Goal: Check status

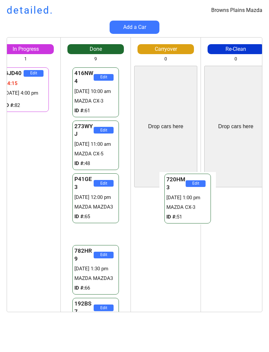
scroll to position [0, 90]
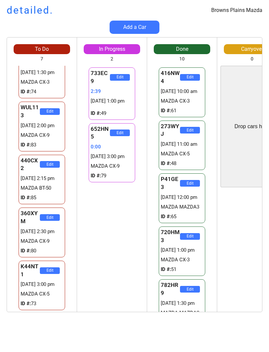
scroll to position [113, 0]
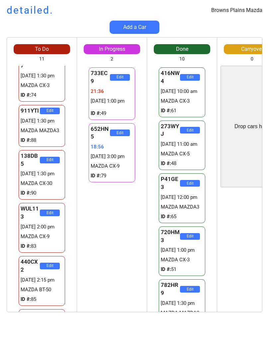
click at [98, 258] on div "733EC9 Edit 21:36 [DATE] 1:00 pm ID #: 49 652HN5 Edit 18:56 [DATE] 3:00 pm MAZD…" at bounding box center [112, 189] width 70 height 246
click at [113, 220] on div "733EC9 Edit 21:37 [DATE] 1:00 pm ID #: 49 652HN5 Edit 18:57 [DATE] 3:00 pm MAZD…" at bounding box center [112, 189] width 70 height 246
click at [104, 244] on div "733EC9 Edit 21:37 [DATE] 1:00 pm ID #: 49 652HN5 Edit 18:57 [DATE] 3:00 pm MAZD…" at bounding box center [112, 189] width 70 height 246
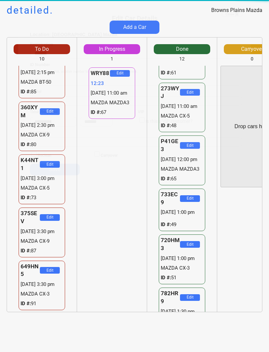
scroll to position [271, 0]
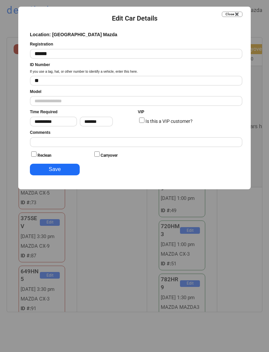
click at [234, 6] on div at bounding box center [134, 176] width 269 height 352
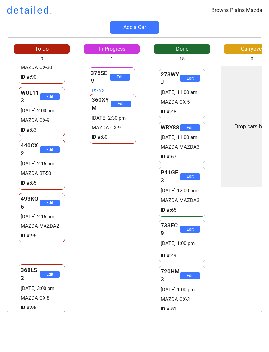
scroll to position [166, 0]
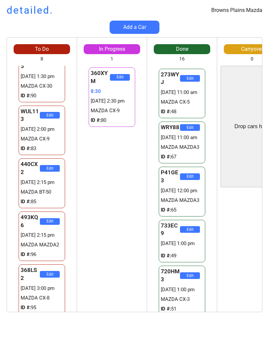
click at [128, 221] on div "360XYM Edit 8:30 [DATE] 2:30 pm MAZDA CX-9 ID #: 80 375SEV Edit 24:04 [DATE] 3:…" at bounding box center [112, 189] width 70 height 246
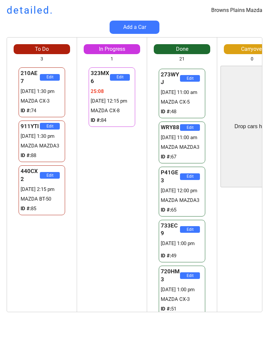
scroll to position [0, 0]
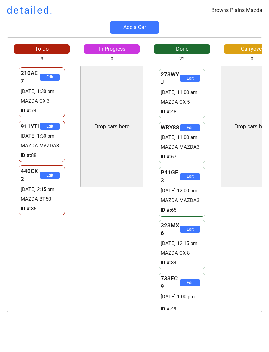
click at [109, 255] on div "323MX6 Edit 25:23 [DATE] 12:15 pm MAZDA CX-8 ID #: 84 138DB5 Edit 20:16 [DATE] …" at bounding box center [112, 250] width 70 height 121
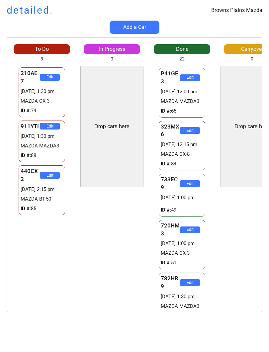
scroll to position [151, 0]
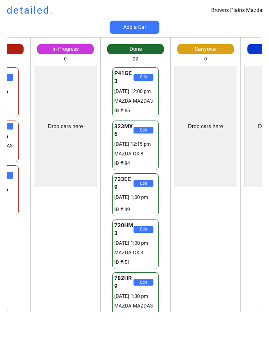
click at [268, 91] on html "Browns Plains Mazda detailed. Add a Car To Do 3 Drop cars here 210AE7 Edit 2931…" at bounding box center [134, 176] width 269 height 352
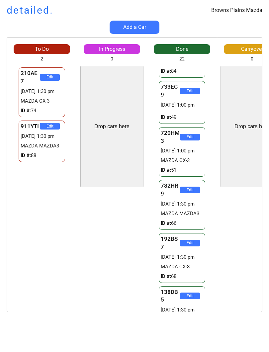
scroll to position [245, 0]
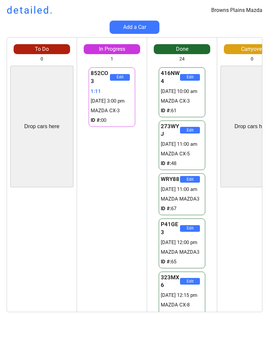
scroll to position [518, 0]
